Goal: Task Accomplishment & Management: Use online tool/utility

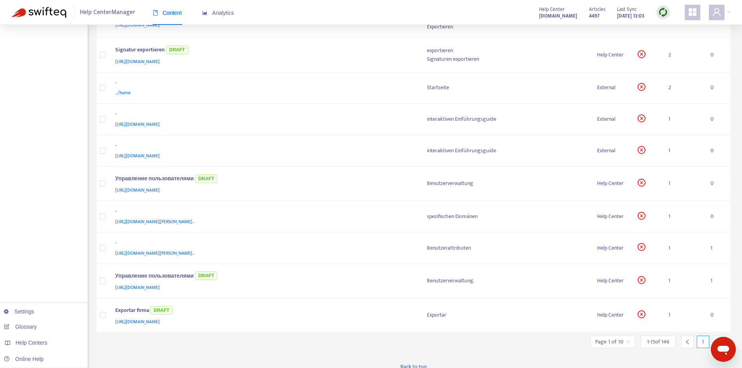
drag, startPoint x: 375, startPoint y: 146, endPoint x: 42, endPoint y: 115, distance: 334.0
click at [16, 107] on div "Home Articles Links Media Dynamic Content Tasks Default ( 0 ) Assigned to me ( …" at bounding box center [44, 64] width 88 height 624
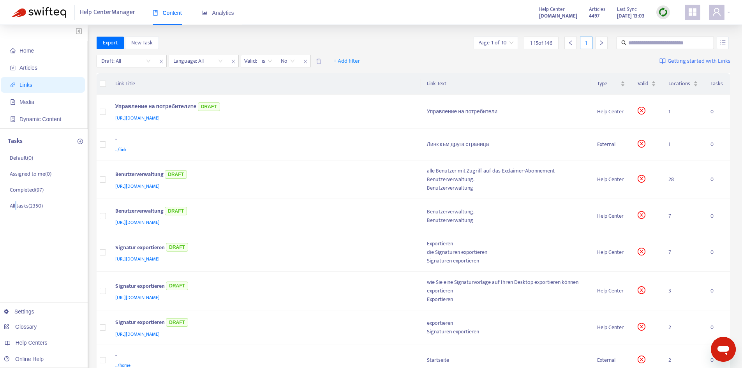
click at [661, 12] on img at bounding box center [663, 12] width 10 height 10
click at [665, 28] on link "Quick Sync" at bounding box center [679, 28] width 33 height 9
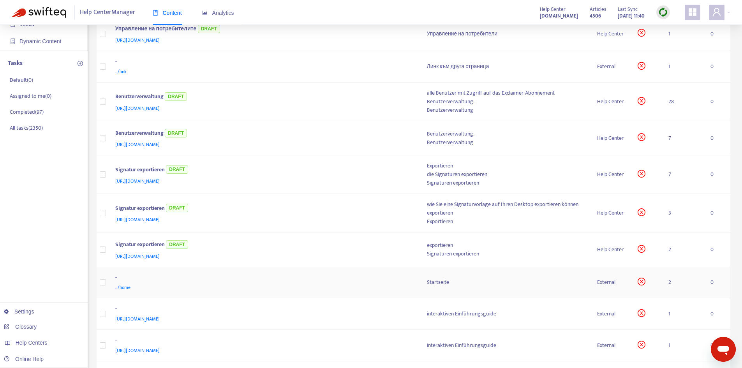
click at [372, 280] on div "-" at bounding box center [263, 278] width 296 height 10
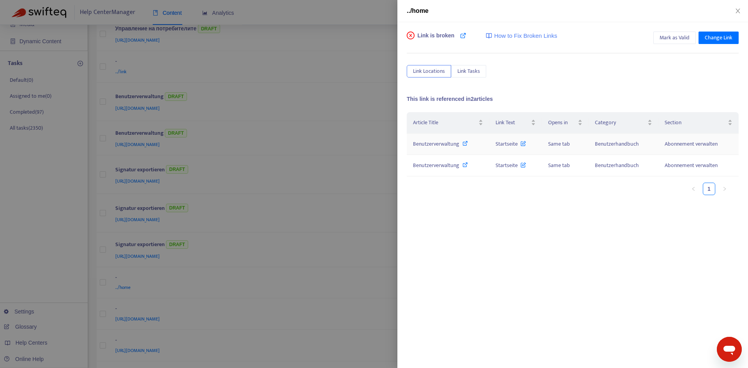
click at [452, 152] on td "Benutzerverwaltung" at bounding box center [448, 144] width 83 height 21
click at [433, 142] on span "Benutzerverwaltung" at bounding box center [436, 143] width 46 height 9
click at [509, 150] on td "Startseite" at bounding box center [515, 144] width 53 height 21
click at [504, 142] on span "Startseite" at bounding box center [510, 143] width 30 height 9
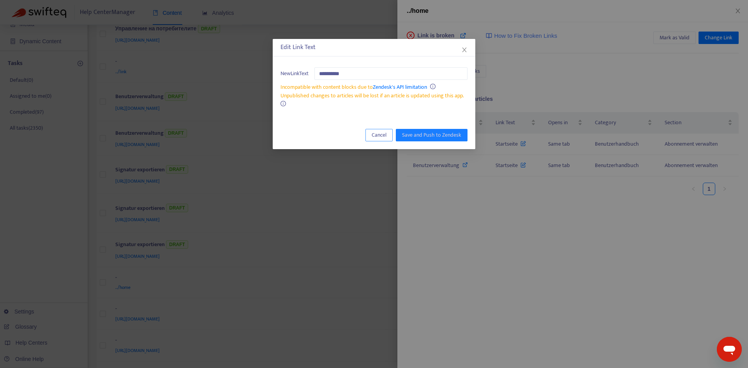
click at [378, 136] on span "Cancel" at bounding box center [379, 135] width 15 height 9
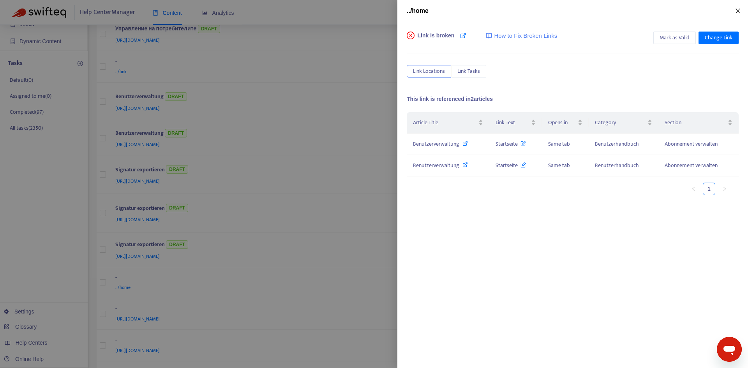
click at [734, 10] on button "Close" at bounding box center [737, 10] width 11 height 7
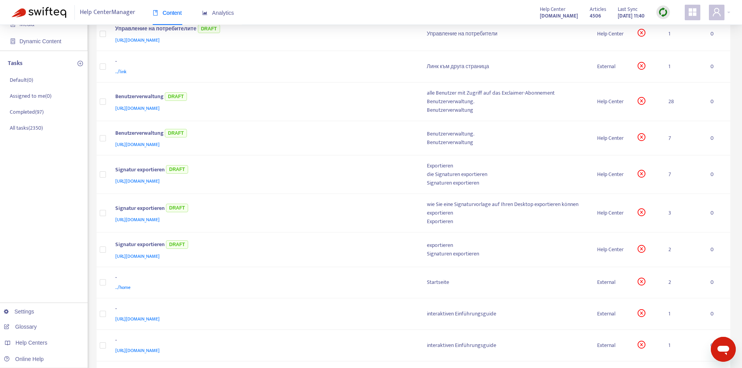
click at [667, 12] on img at bounding box center [663, 12] width 10 height 10
click at [672, 41] on link "Full Sync" at bounding box center [677, 40] width 28 height 9
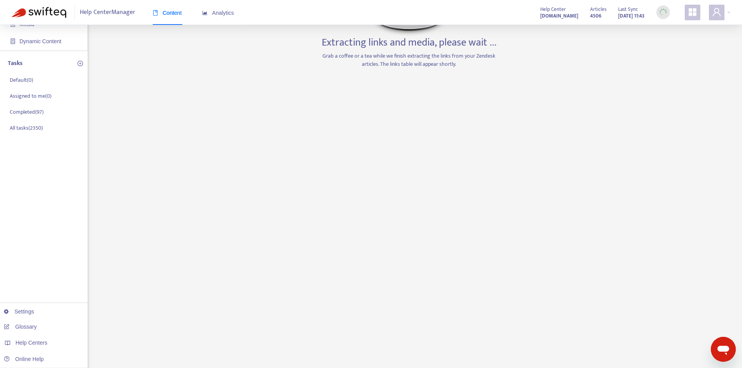
scroll to position [0, 0]
